Goal: Task Accomplishment & Management: Use online tool/utility

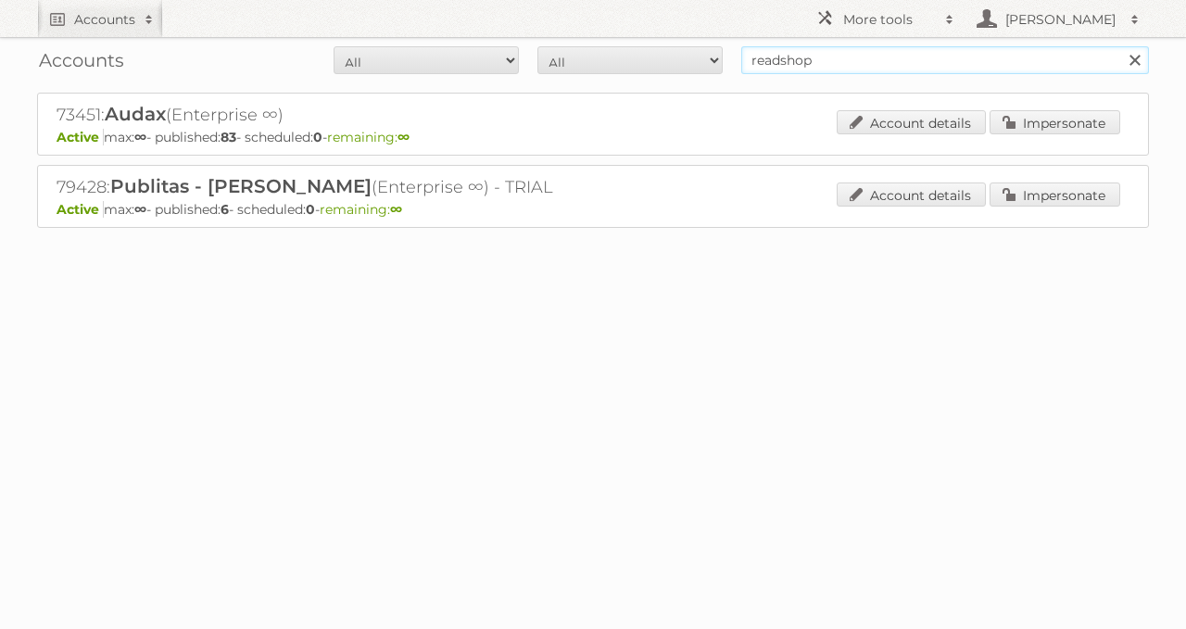
drag, startPoint x: 921, startPoint y: 59, endPoint x: 569, endPoint y: 63, distance: 352.2
click at [569, 63] on form "All Active Expired Pending All Paid Trials Self service readshop Search" at bounding box center [593, 60] width 1112 height 28
type input "albert heijn"
click at [1121, 46] on input "Search" at bounding box center [1135, 60] width 28 height 28
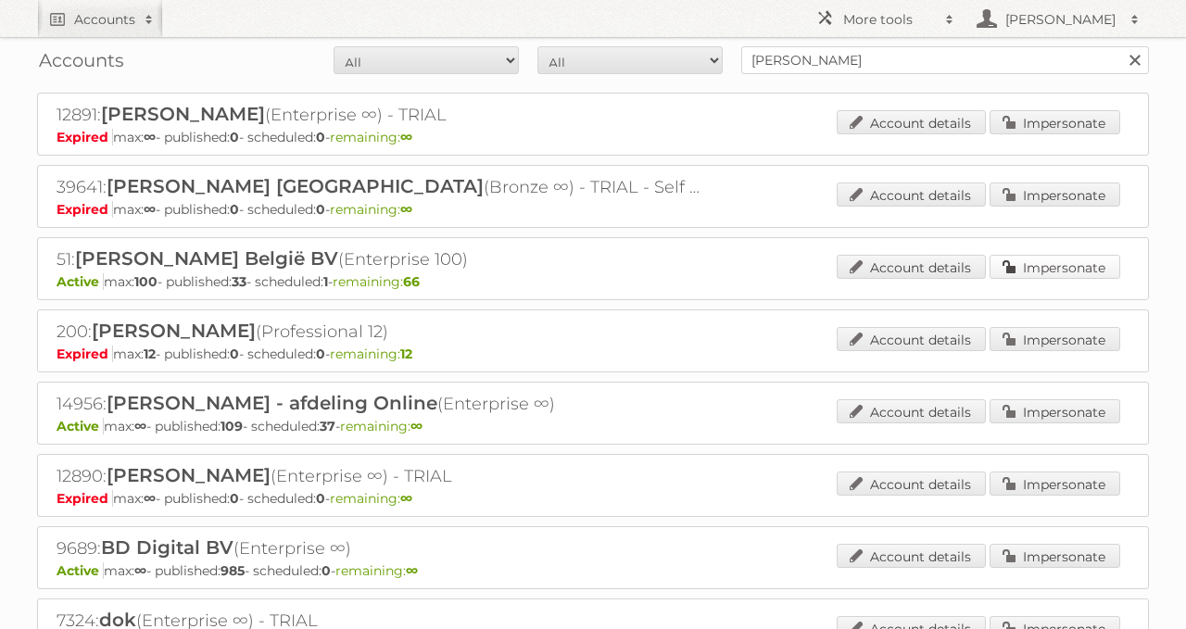
click at [1067, 268] on link "Impersonate" at bounding box center [1055, 267] width 131 height 24
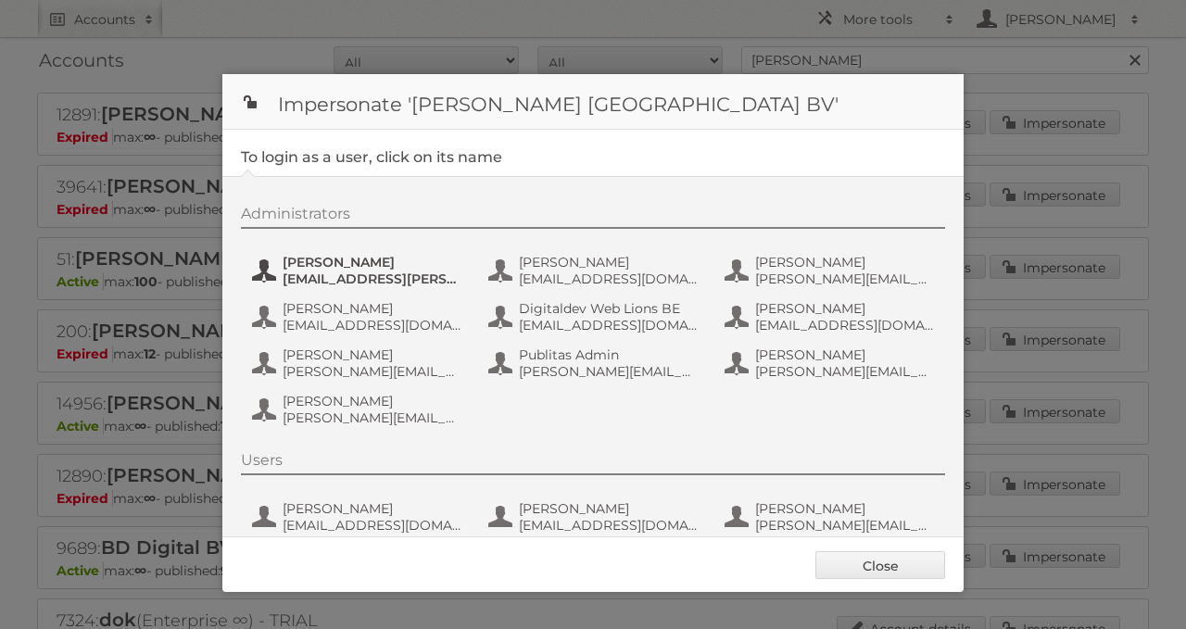
click at [341, 277] on span "anais.wille@ah.nl" at bounding box center [373, 279] width 180 height 17
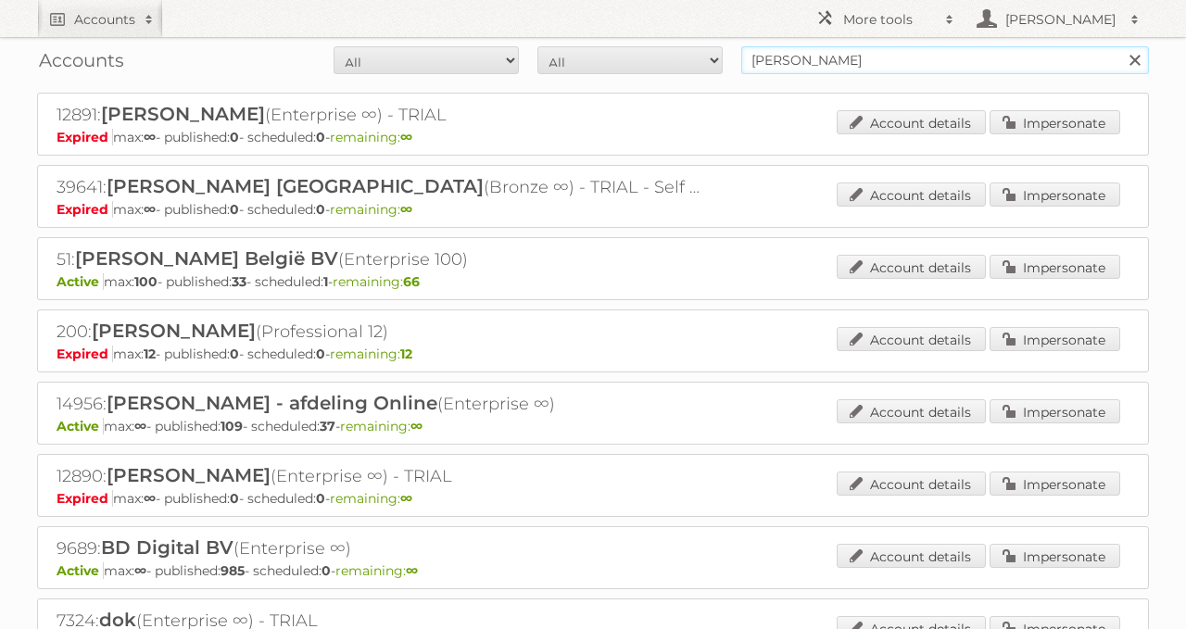
drag, startPoint x: 857, startPoint y: 68, endPoint x: 503, endPoint y: 70, distance: 354.1
click at [509, 94] on div "Accounts All Active Expired Pending All Paid Trials Self service albert heijn S…" at bounding box center [593, 449] width 1186 height 899
type input "ekoplaza"
click at [1121, 46] on input "Search" at bounding box center [1135, 60] width 28 height 28
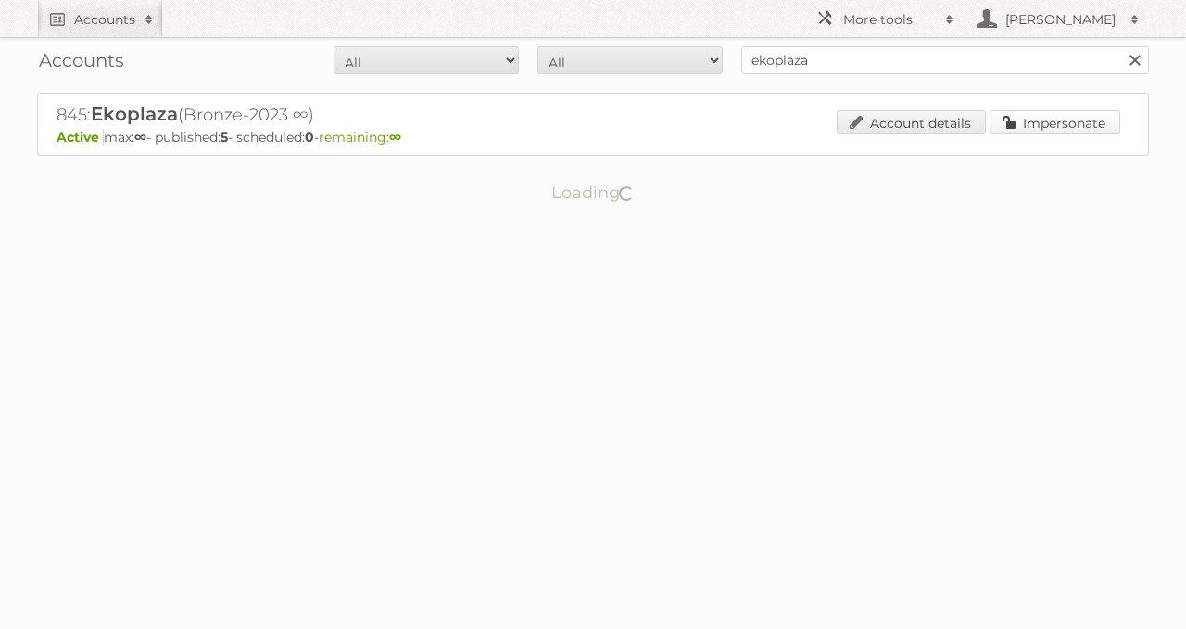
click at [1036, 121] on link "Impersonate" at bounding box center [1055, 122] width 131 height 24
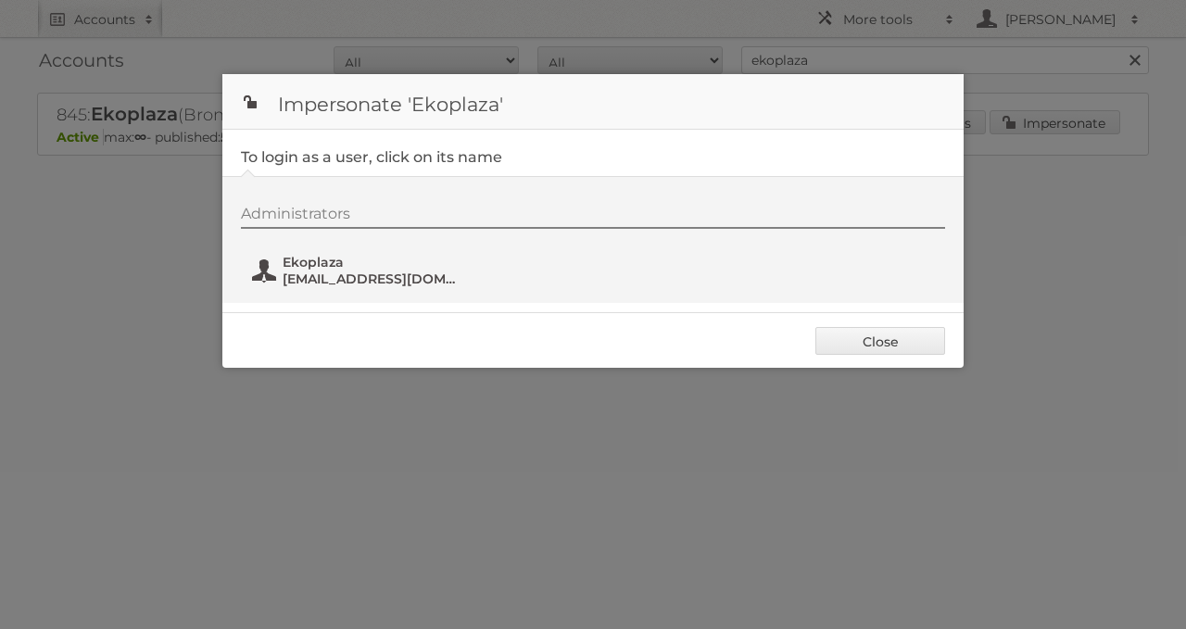
click at [355, 273] on span "marketing@udea.nl" at bounding box center [373, 279] width 180 height 17
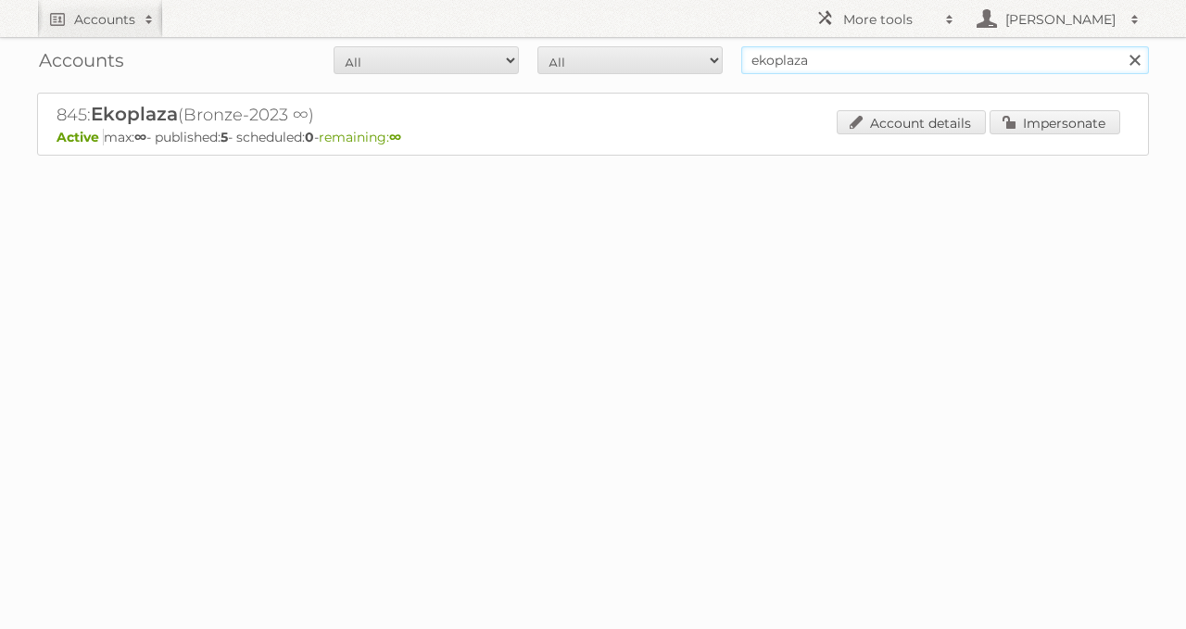
drag, startPoint x: 680, startPoint y: 61, endPoint x: 654, endPoint y: 63, distance: 26.0
click at [659, 63] on form "All Active Expired Pending All Paid Trials Self service ekoplaza Search" at bounding box center [593, 60] width 1112 height 28
paste input "84156"
type input "84156"
click at [1121, 46] on input "Search" at bounding box center [1135, 60] width 28 height 28
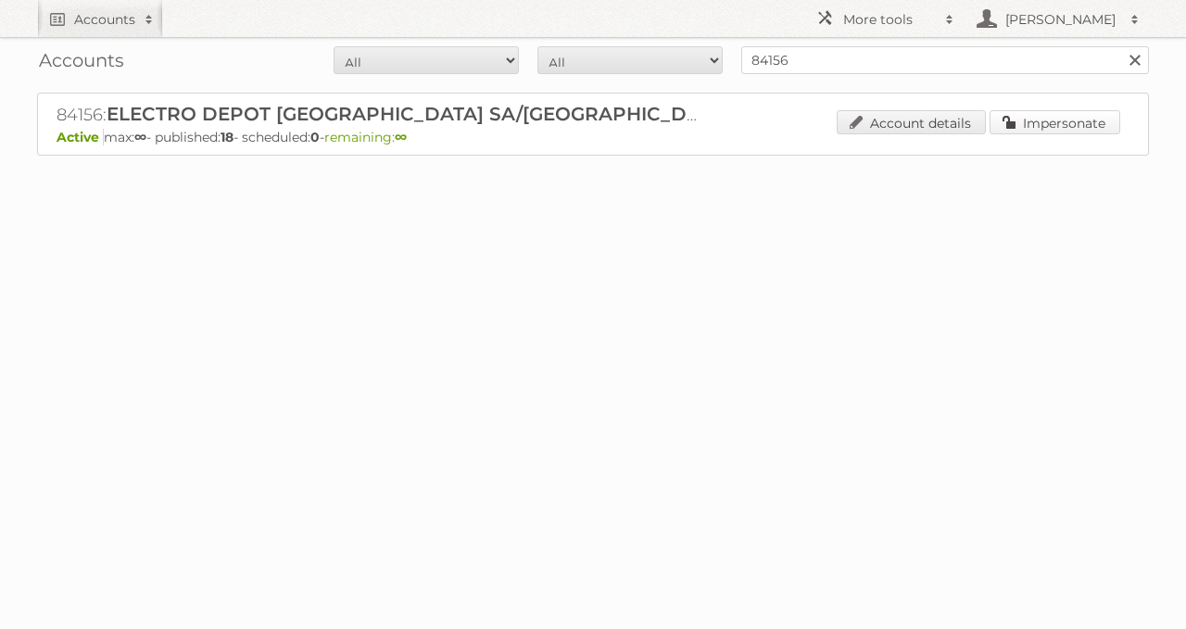
click at [1050, 122] on link "Impersonate" at bounding box center [1055, 122] width 131 height 24
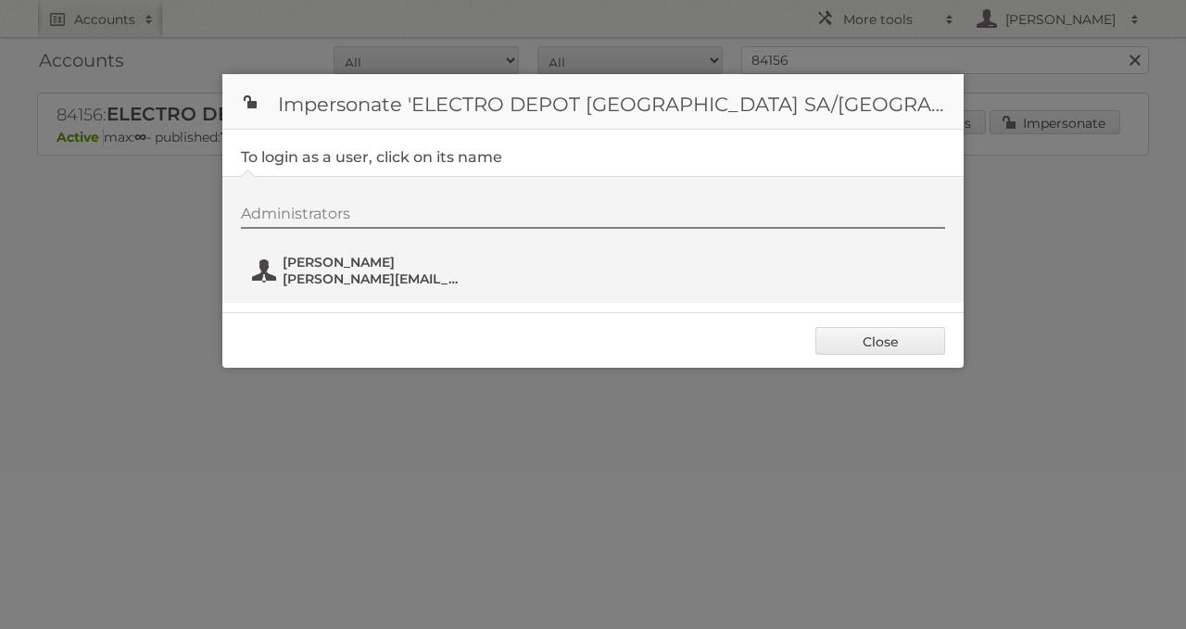
click at [317, 285] on button "Erwin APPELMANS erwin.appelmans@electrodepot.be" at bounding box center [359, 270] width 218 height 37
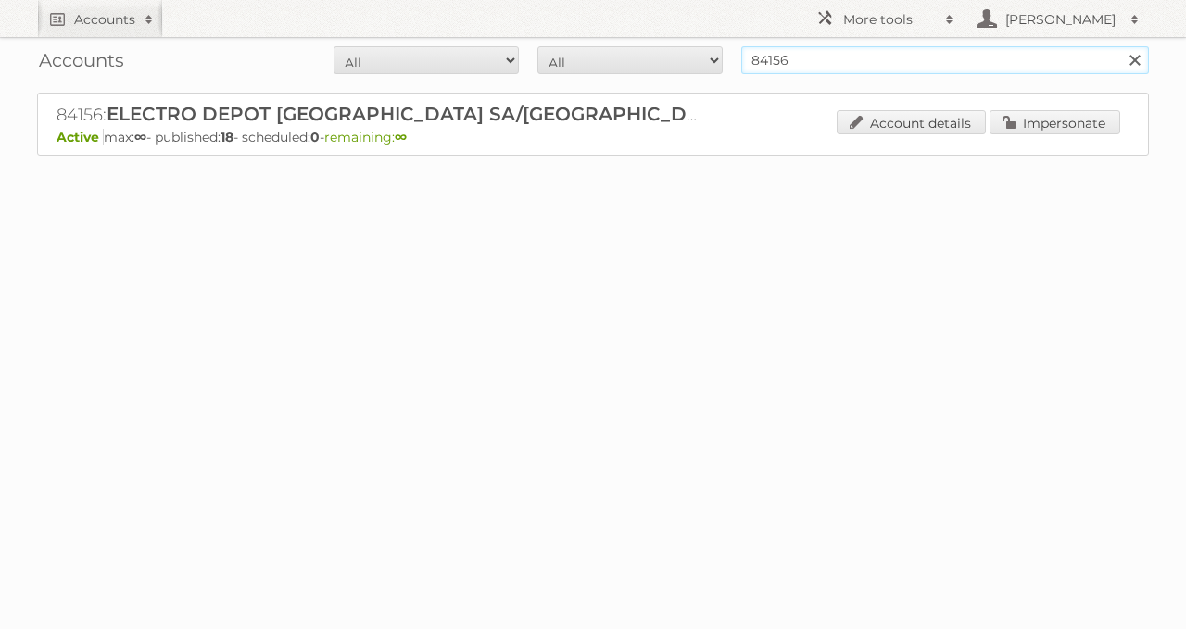
drag, startPoint x: 830, startPoint y: 57, endPoint x: 682, endPoint y: 46, distance: 147.7
click at [684, 49] on form "All Active Expired Pending All Paid Trials Self service 84156 Search" at bounding box center [593, 60] width 1112 height 28
paste input "8314"
type input "88314"
click at [1121, 46] on input "Search" at bounding box center [1135, 60] width 28 height 28
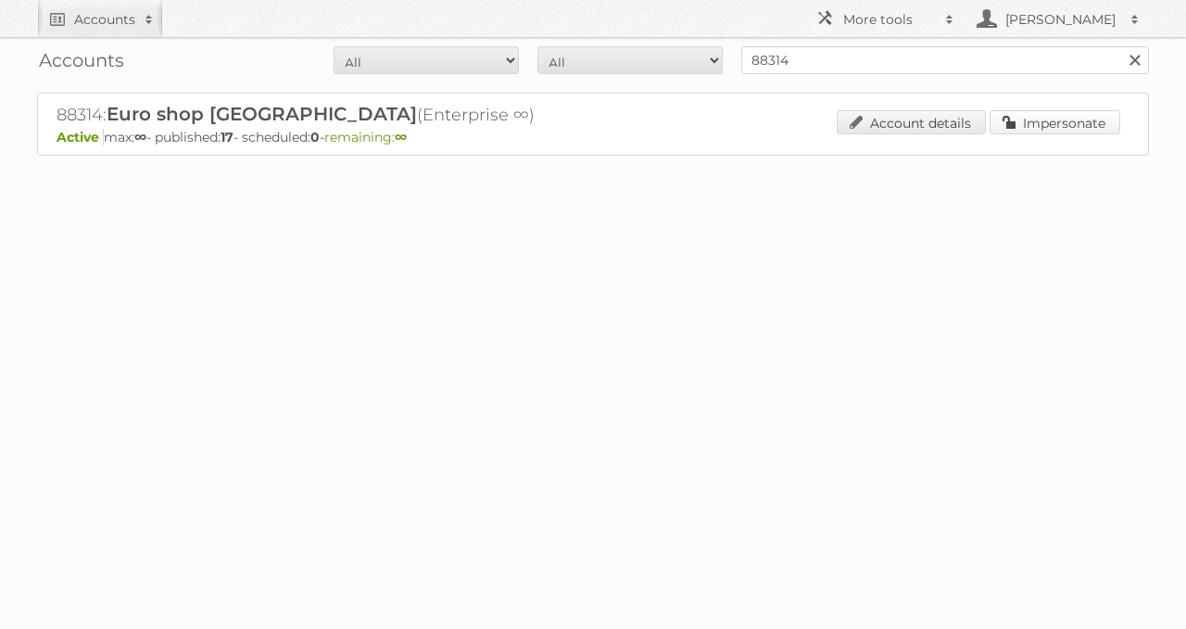
click at [1041, 122] on link "Impersonate" at bounding box center [1055, 122] width 131 height 24
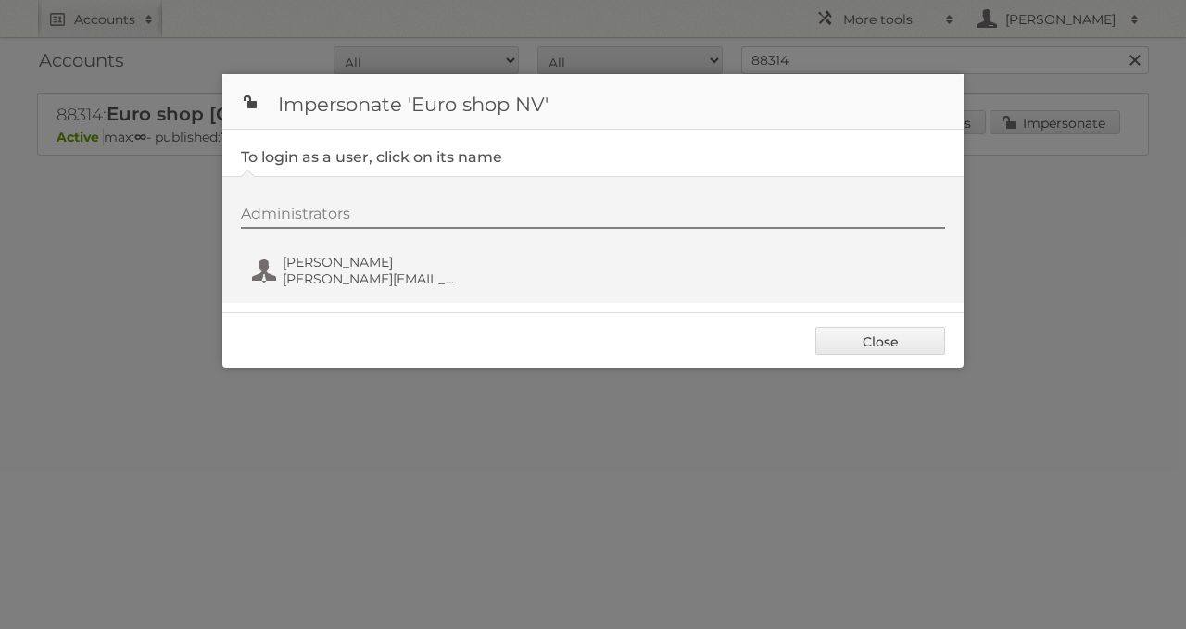
click at [323, 288] on div "Administrators Lloyd Vanacker lloyd.vanacker@euroshop.be" at bounding box center [602, 249] width 723 height 89
click at [311, 271] on span "lloyd.vanacker@euroshop.be" at bounding box center [373, 279] width 180 height 17
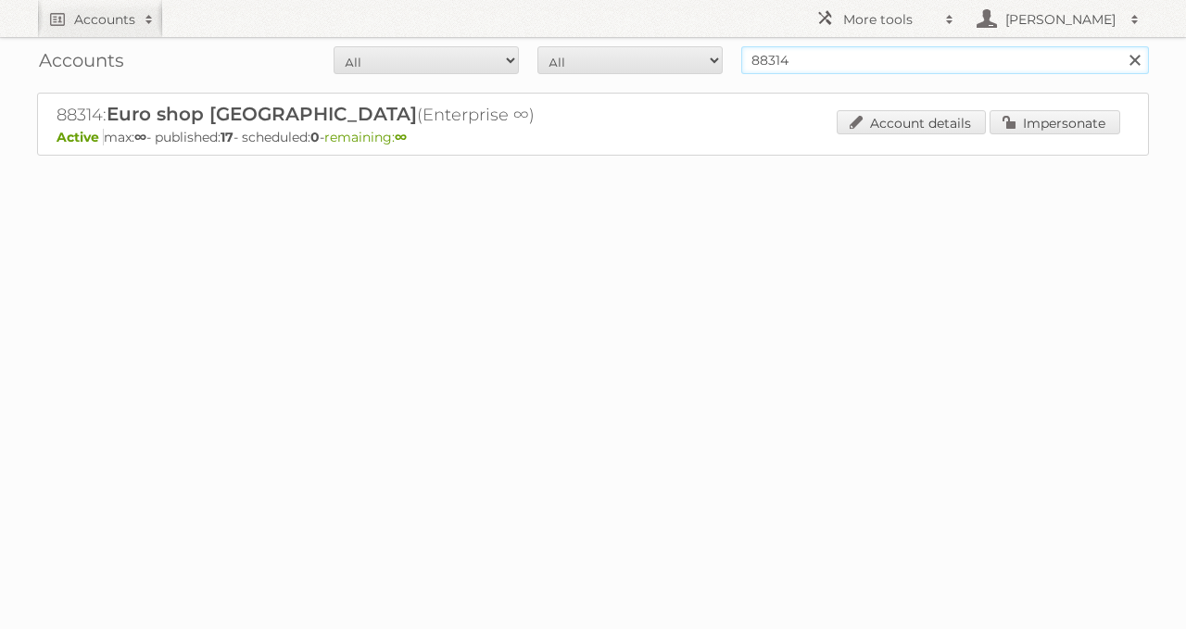
drag, startPoint x: 891, startPoint y: 55, endPoint x: 667, endPoint y: 77, distance: 224.5
click at [700, 76] on div "Accounts All Active Expired Pending All Paid Trials Self service 88314 Search" at bounding box center [593, 60] width 1112 height 46
paste input "585"
type input "58514"
click at [1121, 46] on input "Search" at bounding box center [1135, 60] width 28 height 28
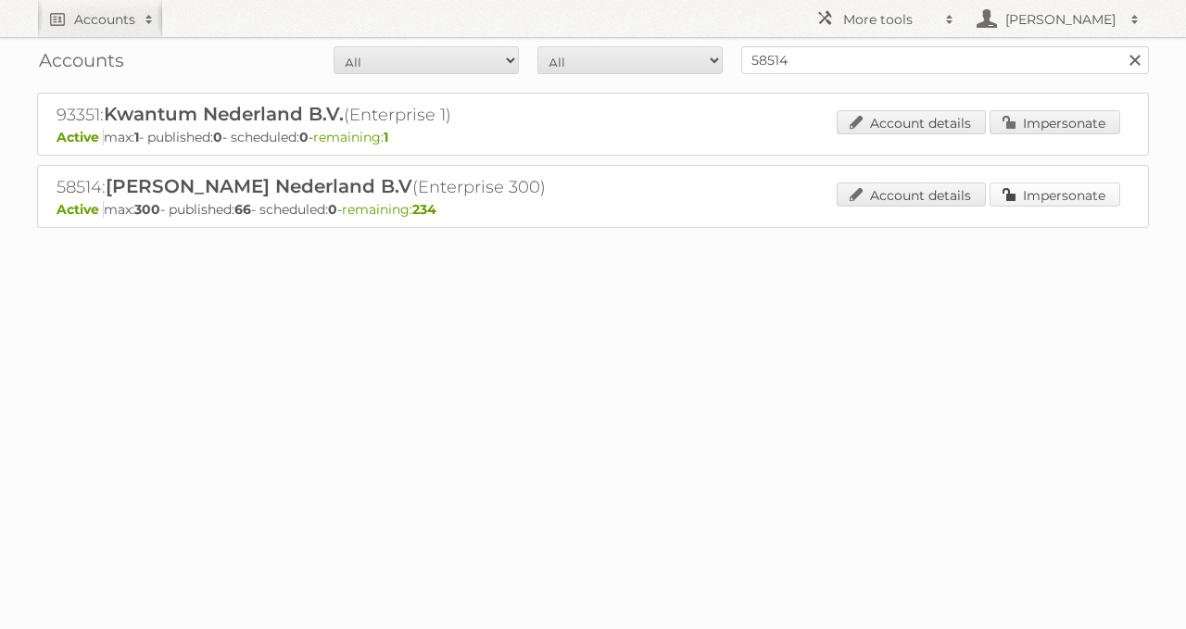
click at [1088, 193] on link "Impersonate" at bounding box center [1055, 195] width 131 height 24
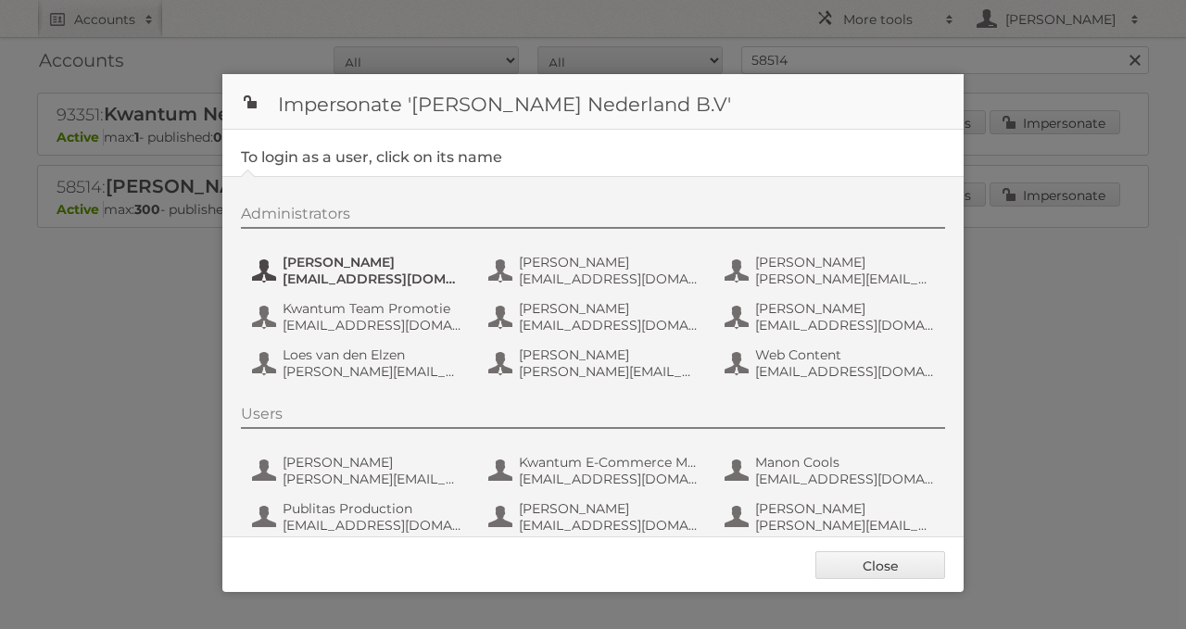
click at [260, 257] on button "Amber Guiking aguiking@leenbakker.nl" at bounding box center [359, 270] width 218 height 37
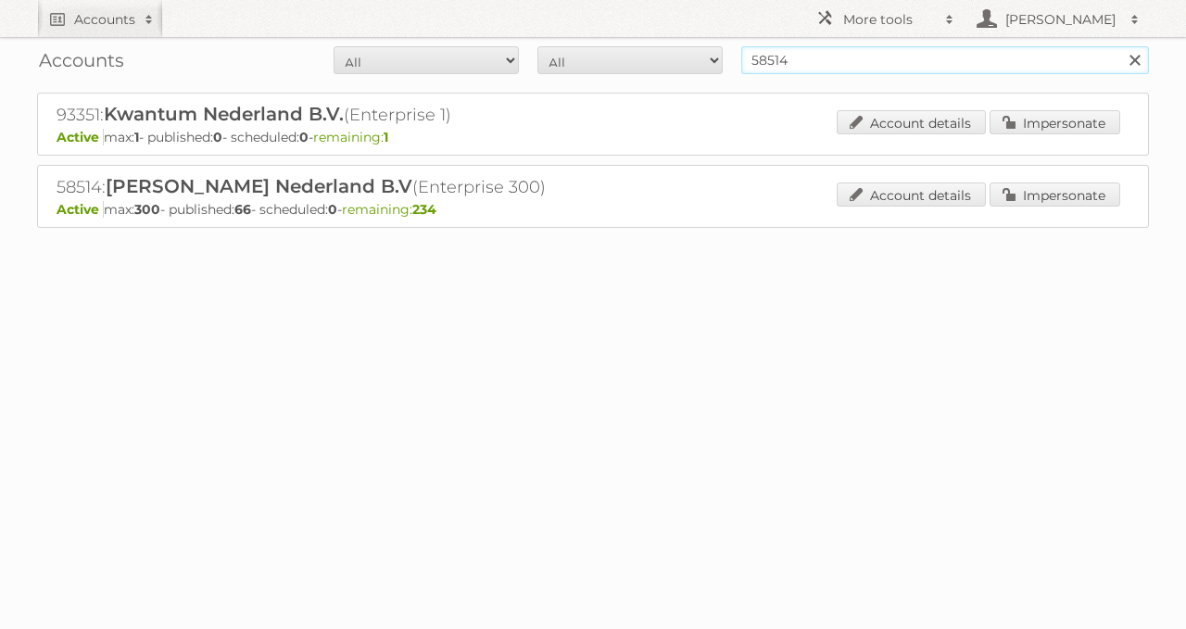
drag, startPoint x: 876, startPoint y: 66, endPoint x: 662, endPoint y: 66, distance: 214.1
click at [662, 66] on form "All Active Expired Pending All Paid Trials Self service 58514 Search" at bounding box center [593, 60] width 1112 height 28
paste input "92"
type input "592"
click at [1121, 46] on input "Search" at bounding box center [1135, 60] width 28 height 28
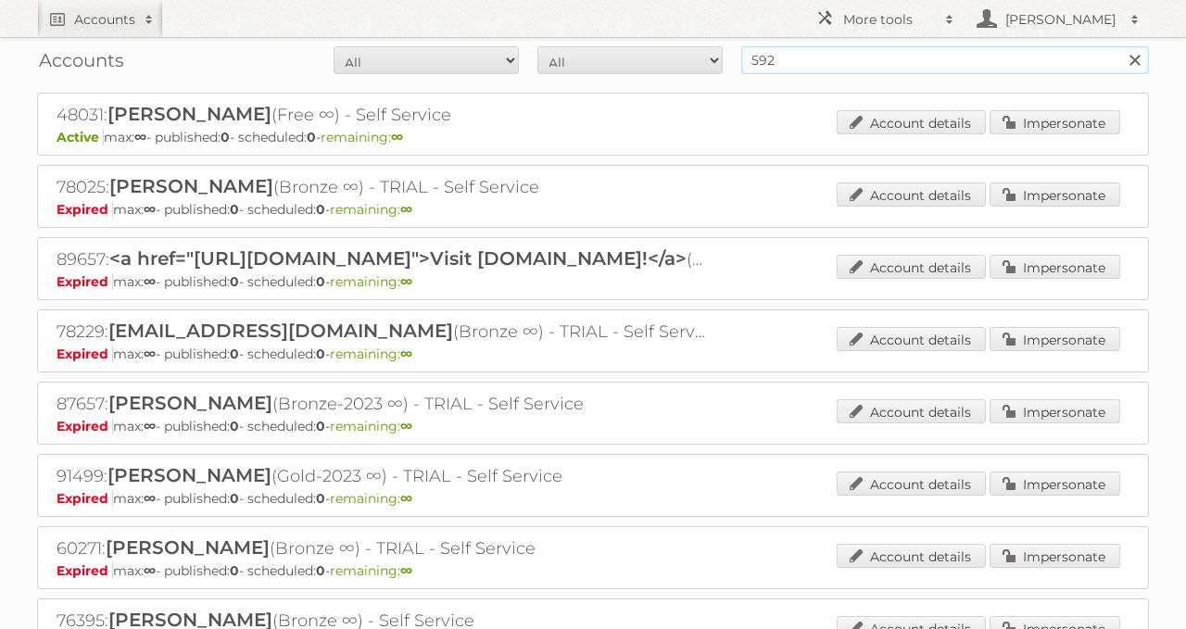
drag, startPoint x: 824, startPoint y: 60, endPoint x: 643, endPoint y: 60, distance: 180.7
click at [668, 60] on form "All Active Expired Pending All Paid Trials Self service 592 Search" at bounding box center [593, 60] width 1112 height 28
type input "habufa meubelen"
click at [1121, 46] on input "Search" at bounding box center [1135, 60] width 28 height 28
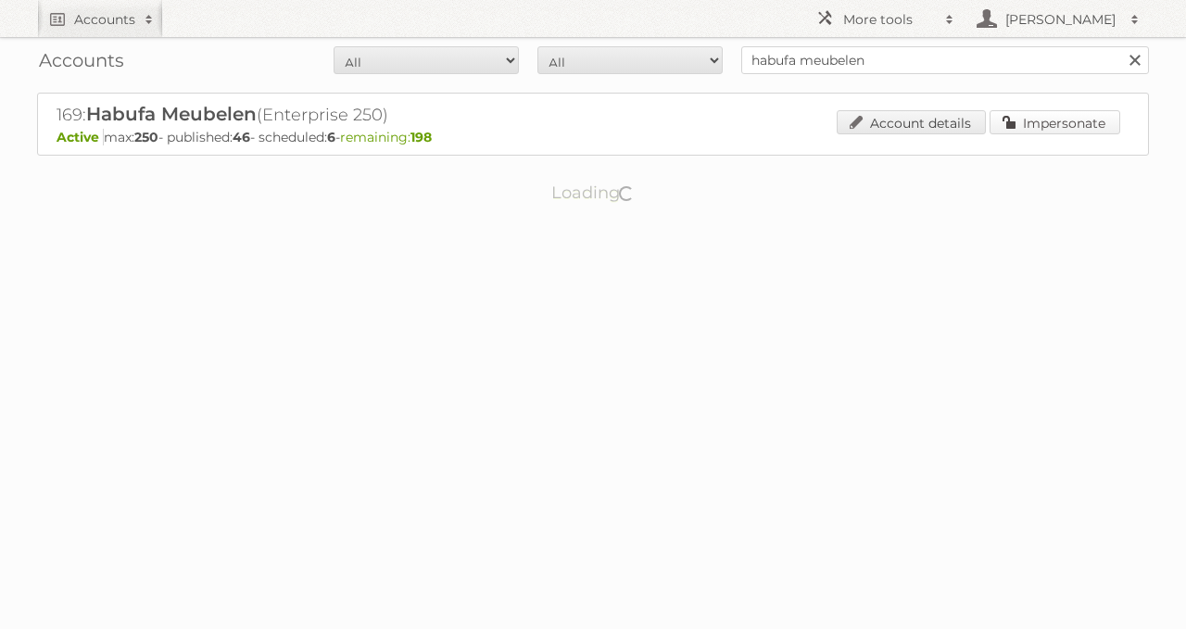
click at [1049, 130] on link "Impersonate" at bounding box center [1055, 122] width 131 height 24
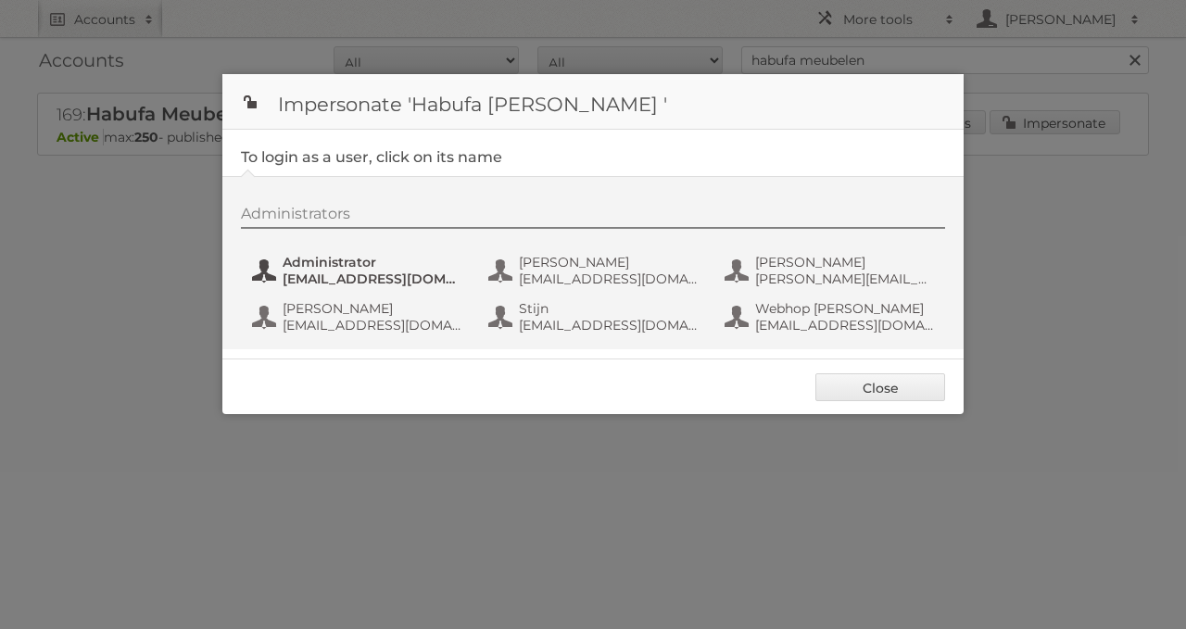
click at [340, 264] on span "Administrator" at bounding box center [373, 262] width 180 height 17
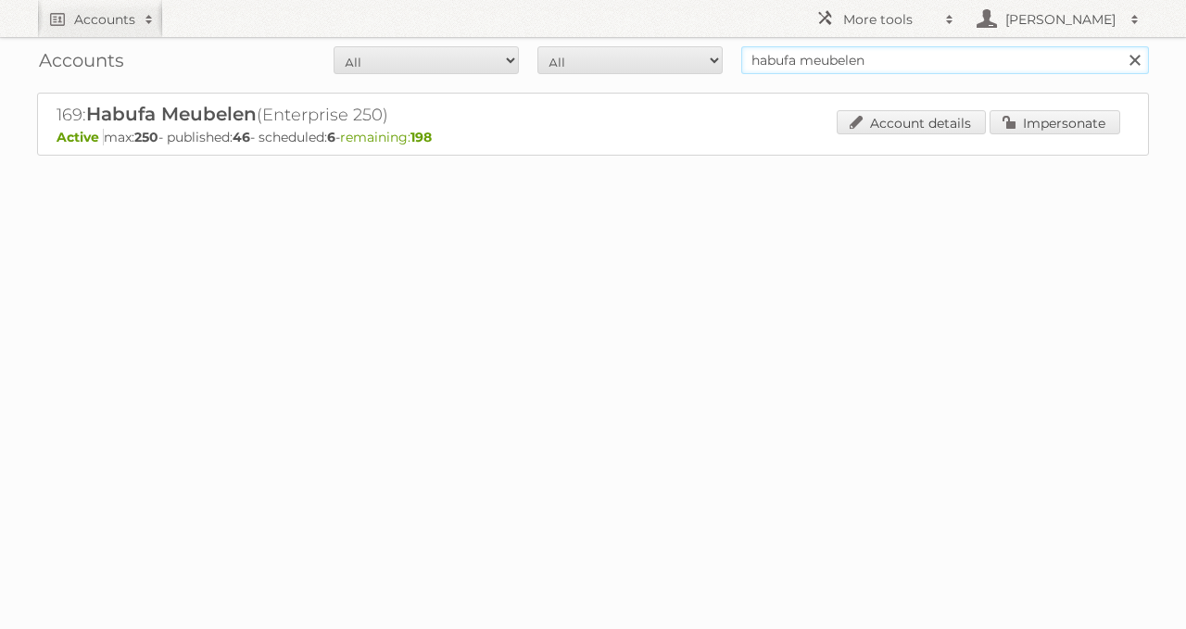
drag, startPoint x: 812, startPoint y: 56, endPoint x: 489, endPoint y: 25, distance: 324.0
click at [504, 25] on body "Accounts Search Advanced Search Create new account More tools Employees Hieke K…" at bounding box center [593, 314] width 1186 height 629
type input "ygo"
click at [1121, 46] on input "Search" at bounding box center [1135, 60] width 28 height 28
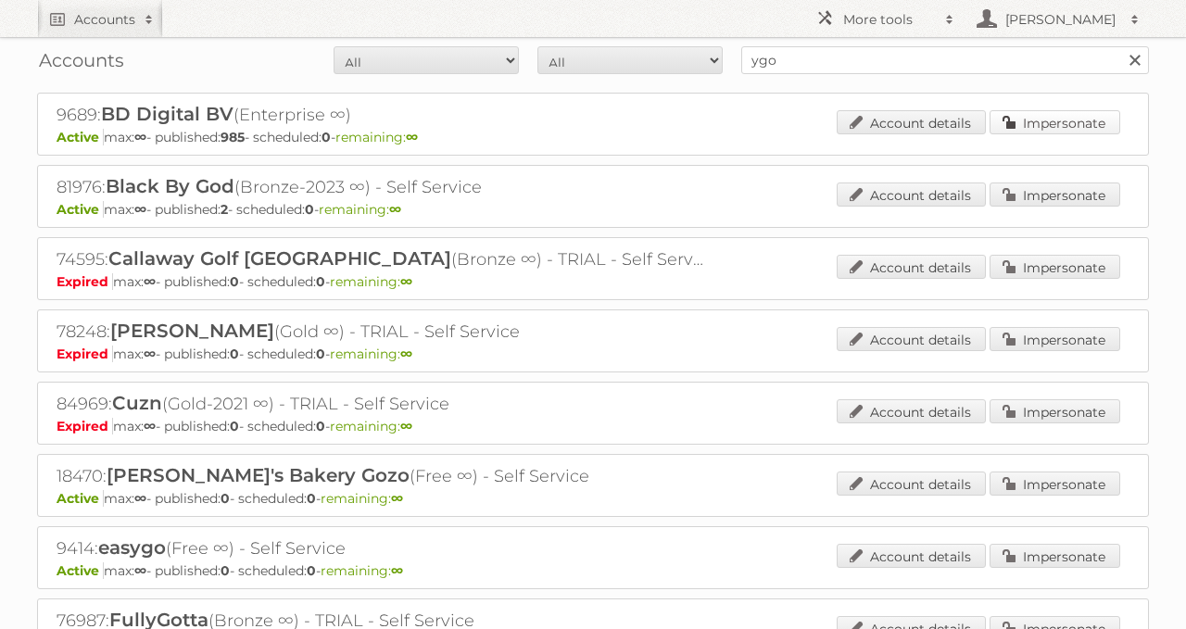
click at [1046, 120] on link "Impersonate" at bounding box center [1055, 122] width 131 height 24
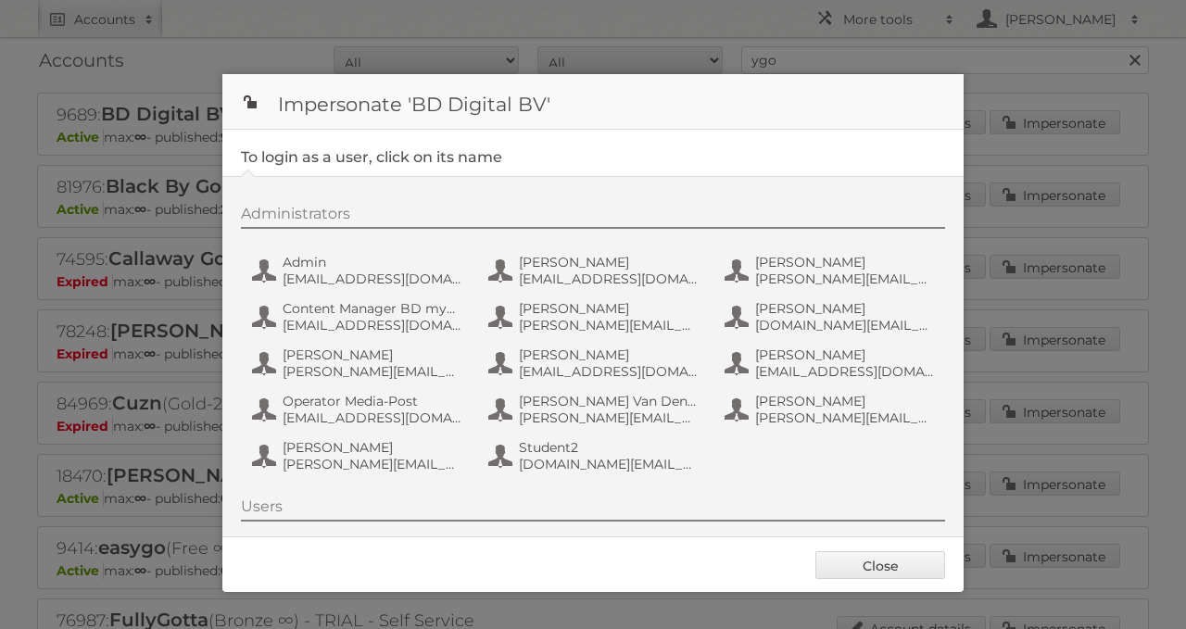
click at [300, 291] on div "Administrators Admin [EMAIL_ADDRESS][DOMAIN_NAME] [PERSON_NAME] [PERSON_NAME][E…" at bounding box center [602, 342] width 723 height 274
click at [292, 281] on span "[EMAIL_ADDRESS][DOMAIN_NAME]" at bounding box center [373, 279] width 180 height 17
